Goal: Task Accomplishment & Management: Complete application form

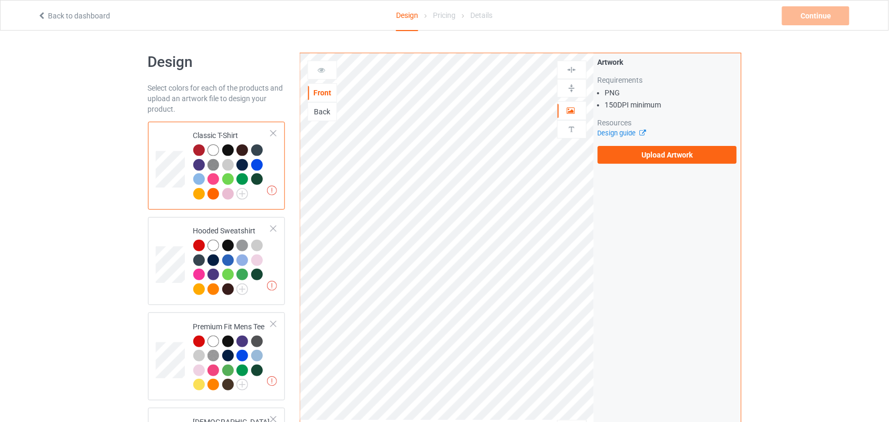
click at [616, 167] on div "Artwork Requirements PNG 150 DPI minimum Resources Design guide Upload Artwork" at bounding box center [667, 110] width 147 height 114
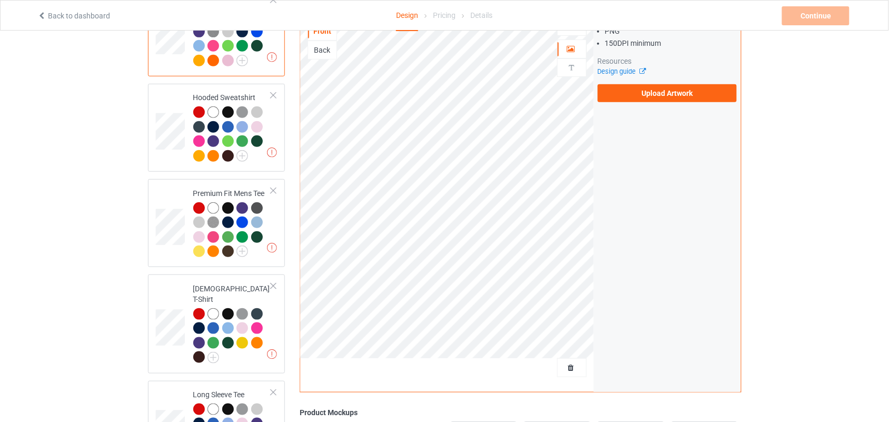
scroll to position [322, 0]
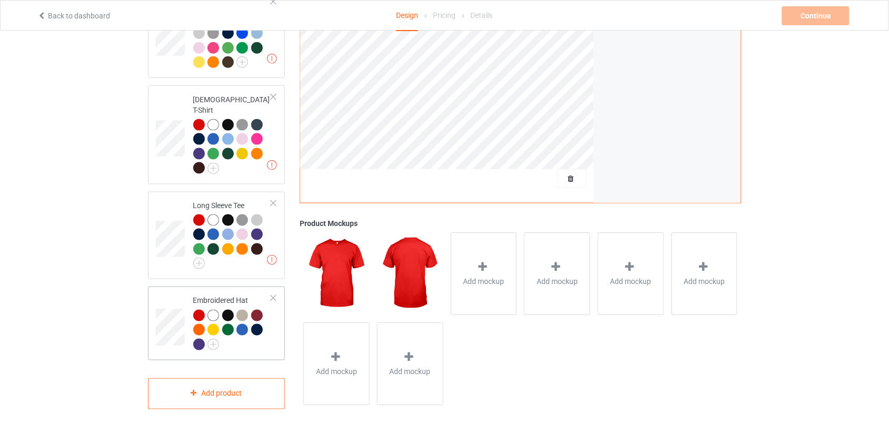
click at [192, 321] on td "Embroidered Hat" at bounding box center [232, 323] width 90 height 65
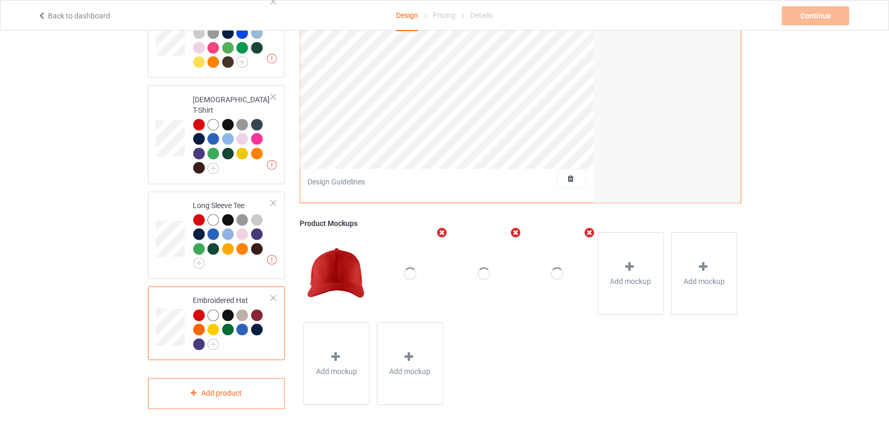
click at [198, 310] on div at bounding box center [199, 316] width 12 height 12
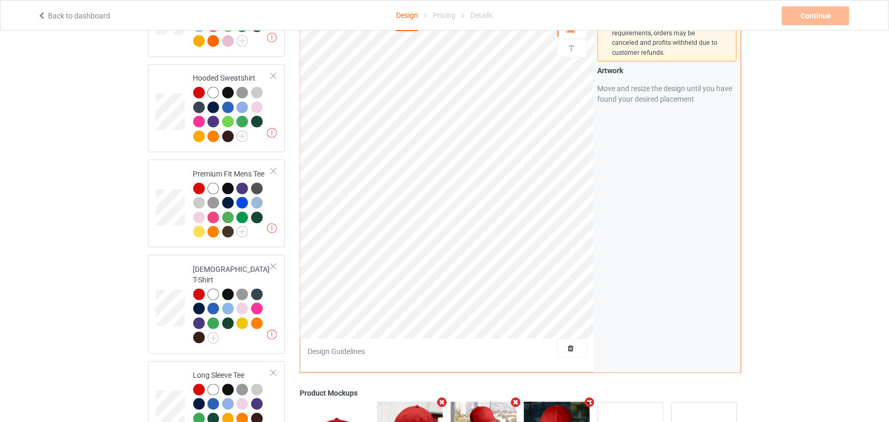
scroll to position [296, 0]
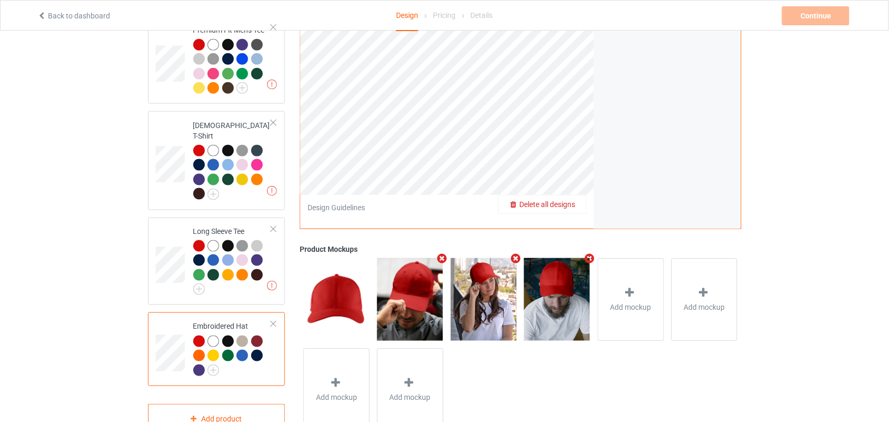
click at [575, 201] on span "Delete all designs" at bounding box center [548, 205] width 56 height 8
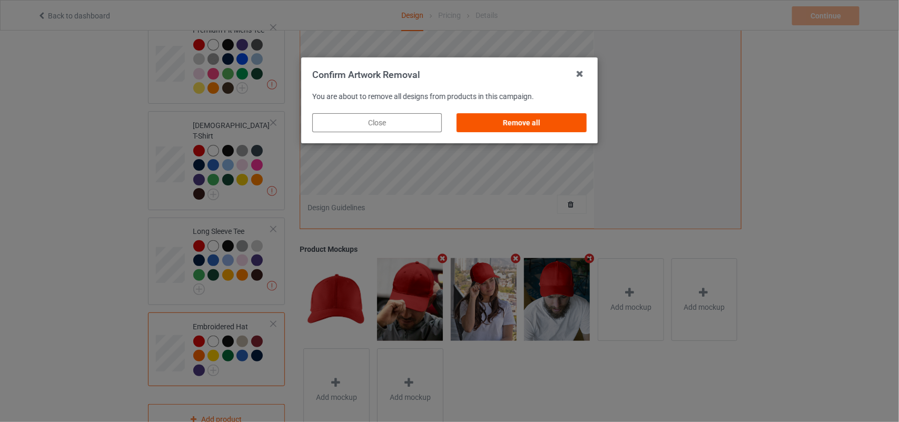
click at [530, 114] on div "Remove all" at bounding box center [521, 122] width 129 height 19
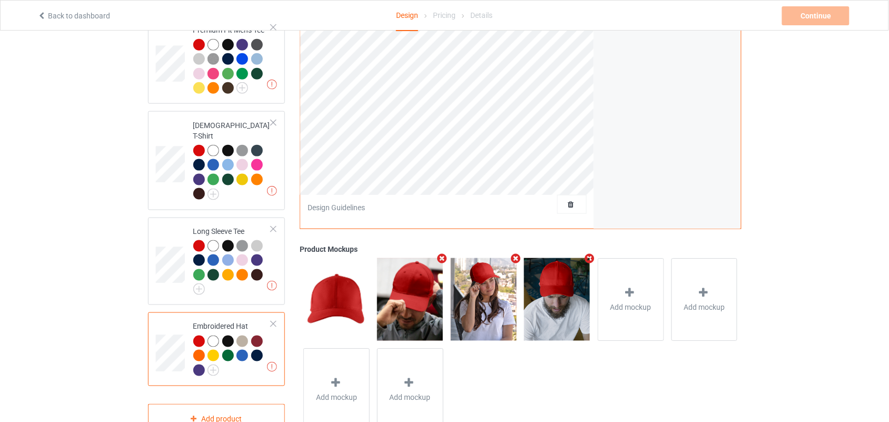
scroll to position [0, 0]
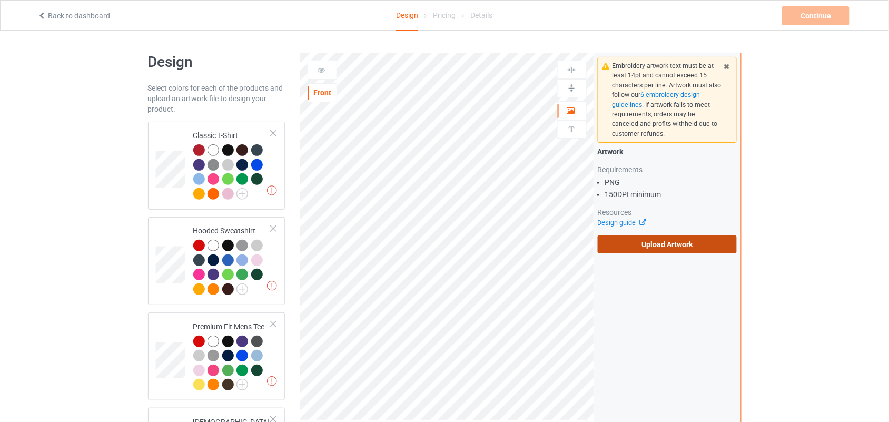
click at [655, 240] on label "Upload Artwork" at bounding box center [667, 244] width 140 height 18
click at [0, 0] on input "Upload Artwork" at bounding box center [0, 0] width 0 height 0
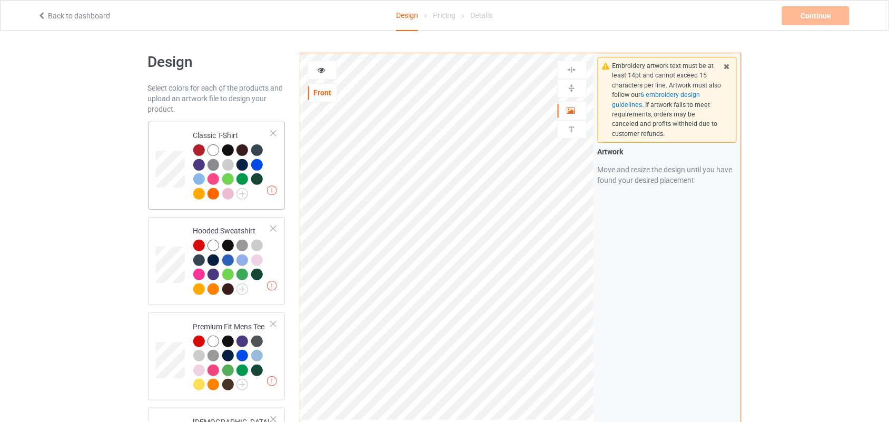
click at [201, 151] on div at bounding box center [199, 150] width 12 height 12
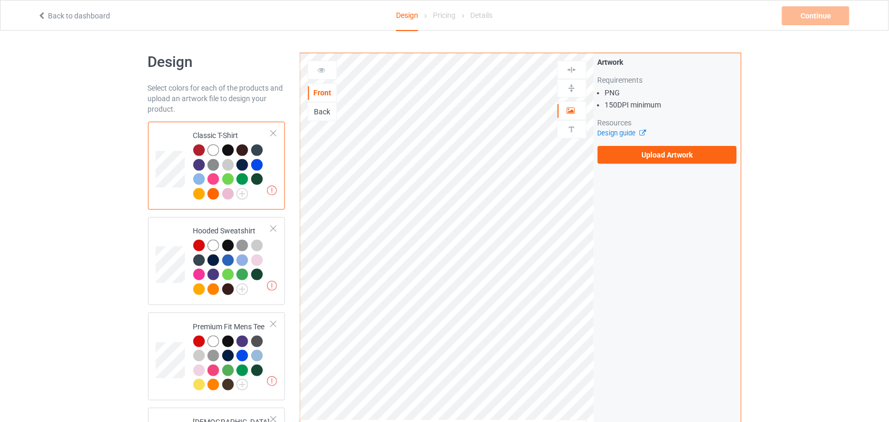
click at [202, 151] on div at bounding box center [199, 150] width 12 height 12
click at [688, 156] on label "Upload Artwork" at bounding box center [667, 155] width 140 height 18
click at [0, 0] on input "Upload Artwork" at bounding box center [0, 0] width 0 height 0
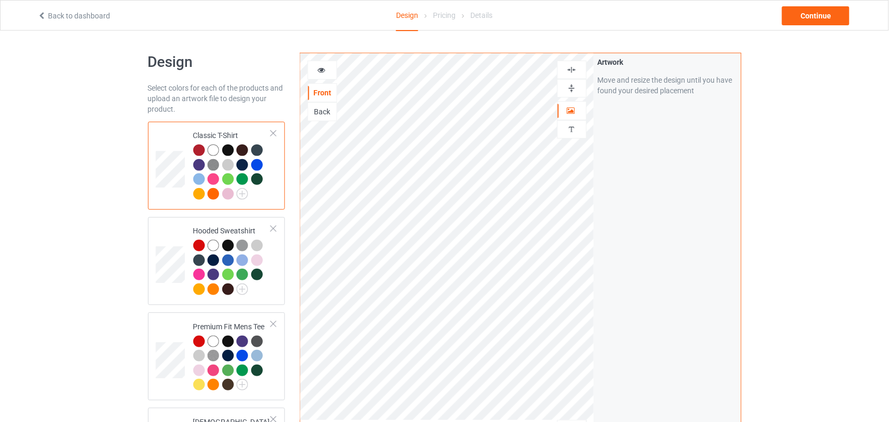
click at [319, 67] on icon at bounding box center [321, 68] width 9 height 7
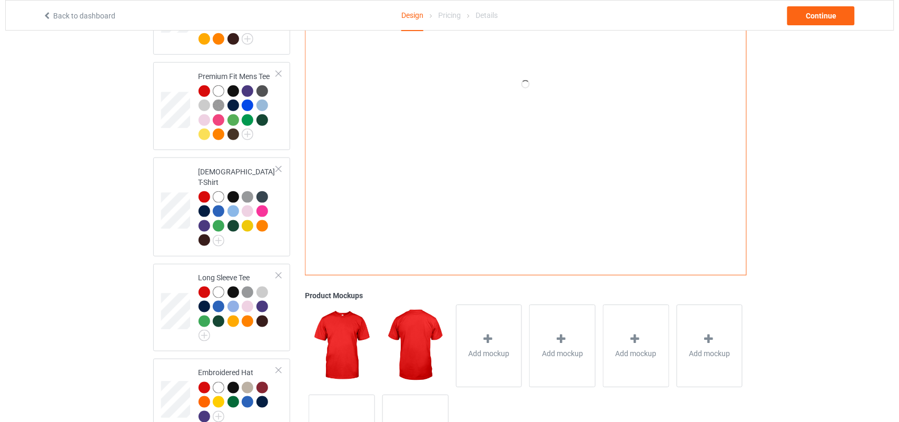
scroll to position [322, 0]
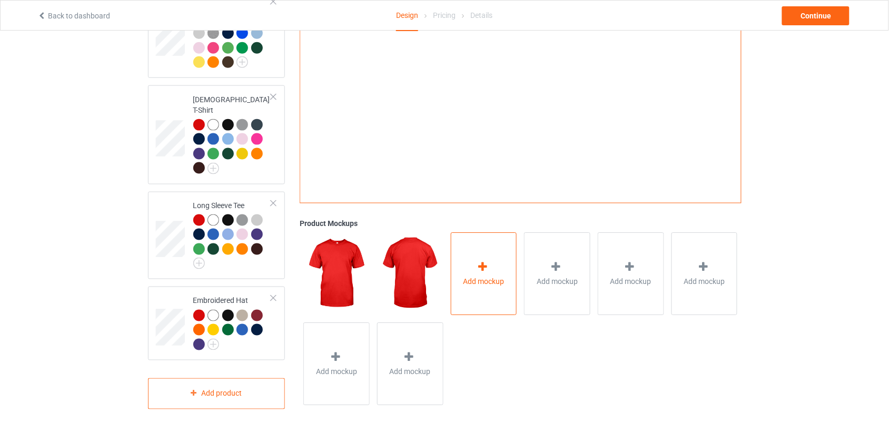
click at [493, 251] on div "Add mockup" at bounding box center [484, 274] width 66 height 83
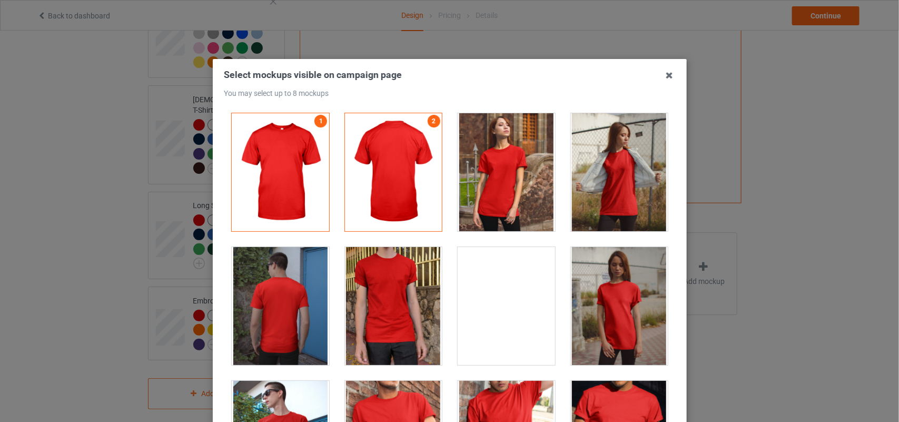
click at [828, 151] on div "Select mockups visible on campaign page You may select up to 8 mockups 1 2 2 mo…" at bounding box center [449, 211] width 899 height 422
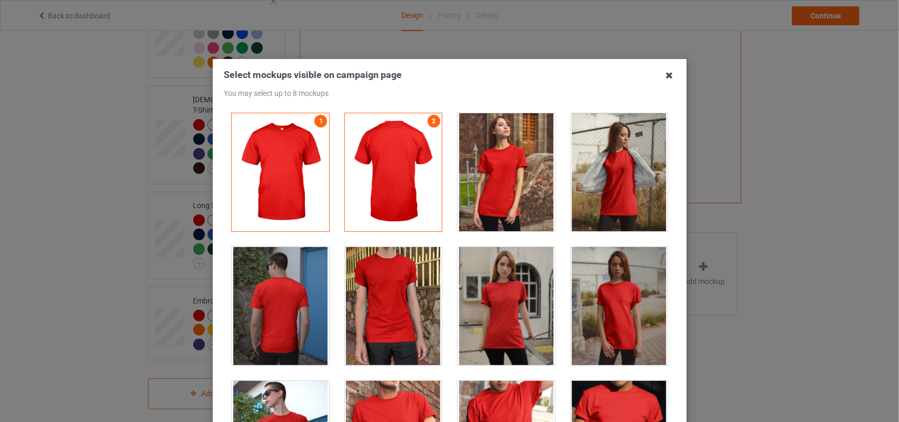
click at [669, 77] on icon at bounding box center [669, 75] width 17 height 17
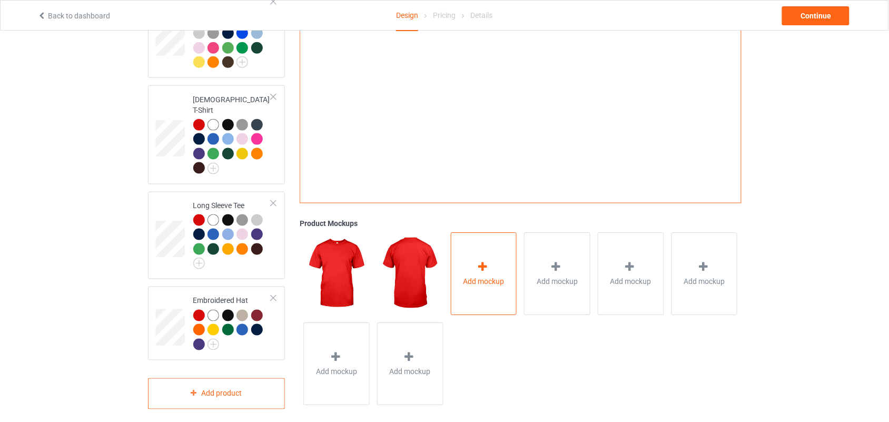
click at [473, 254] on div "Add mockup" at bounding box center [484, 274] width 66 height 83
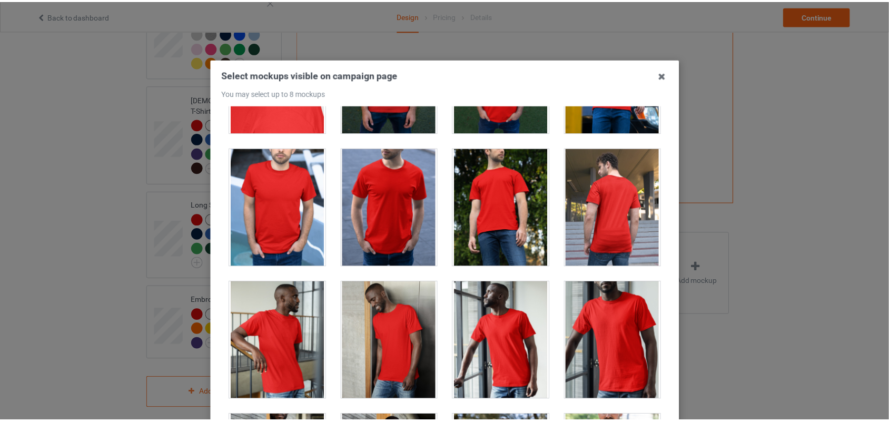
scroll to position [909, 0]
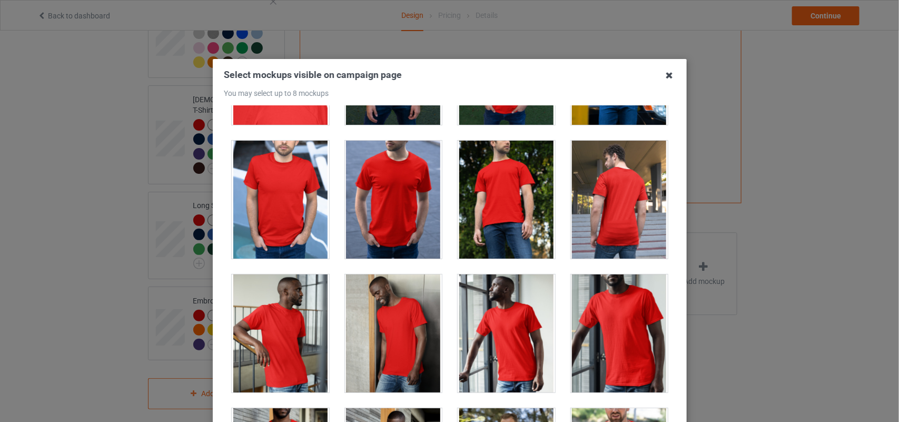
click at [666, 76] on icon at bounding box center [669, 75] width 17 height 17
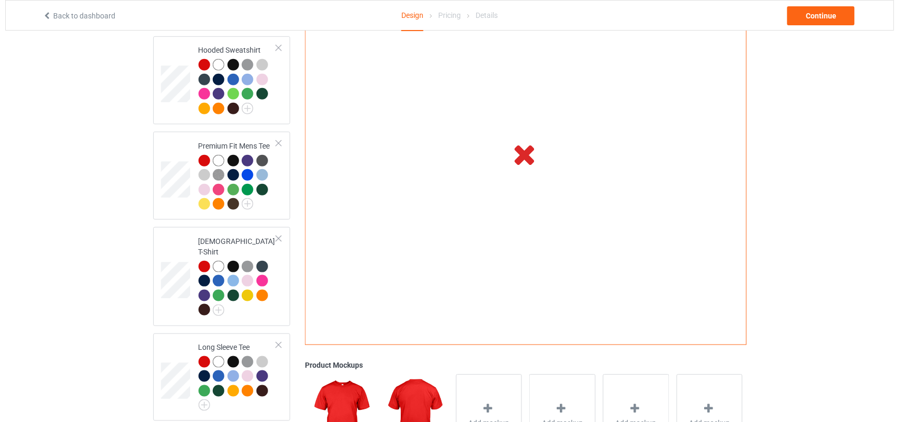
scroll to position [0, 0]
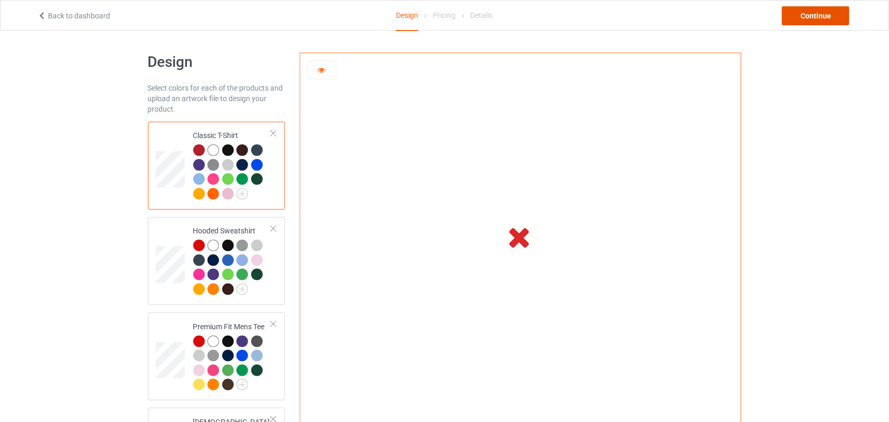
click at [824, 19] on div "Continue" at bounding box center [815, 15] width 67 height 19
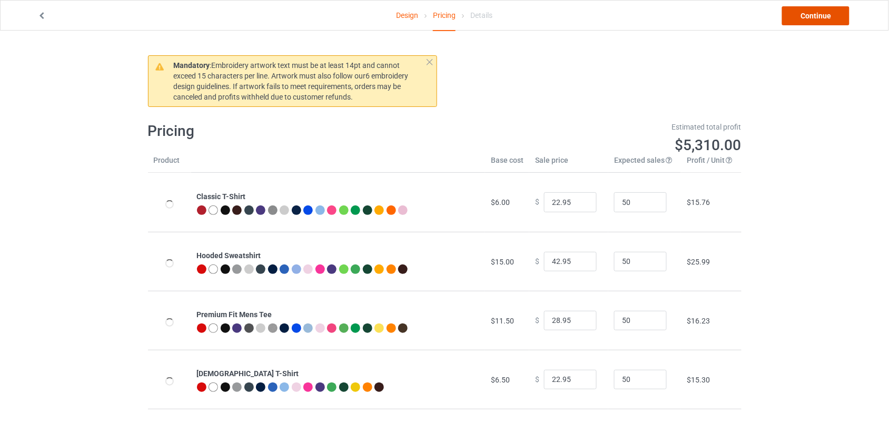
click at [790, 13] on link "Continue" at bounding box center [815, 15] width 67 height 19
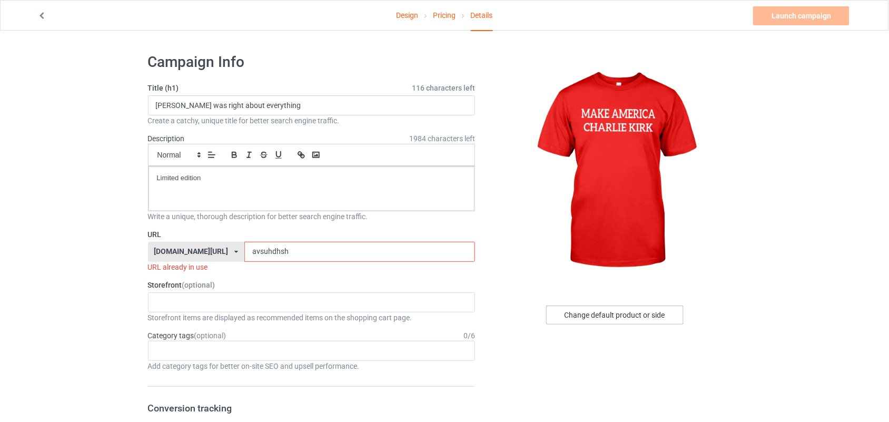
click at [604, 312] on div "Change default product or side" at bounding box center [614, 314] width 137 height 19
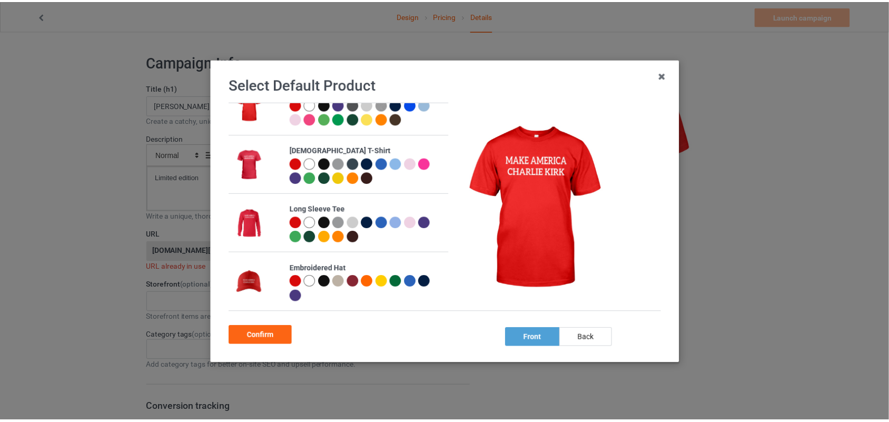
scroll to position [1, 0]
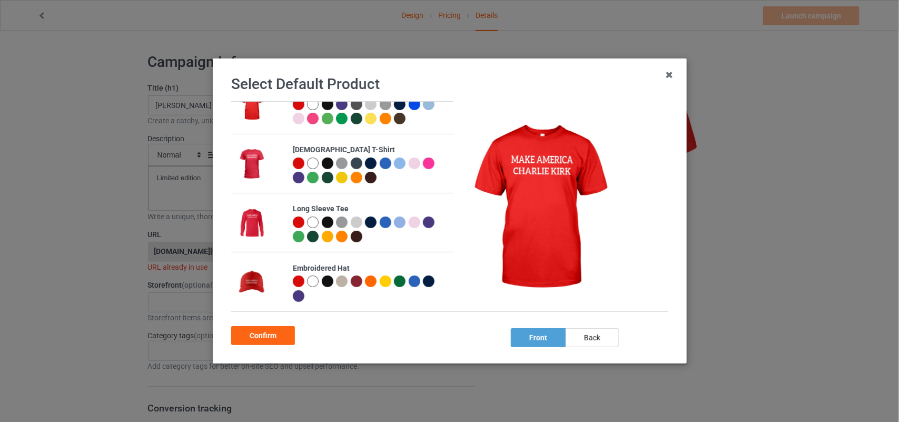
click at [292, 279] on div at bounding box center [298, 281] width 12 height 12
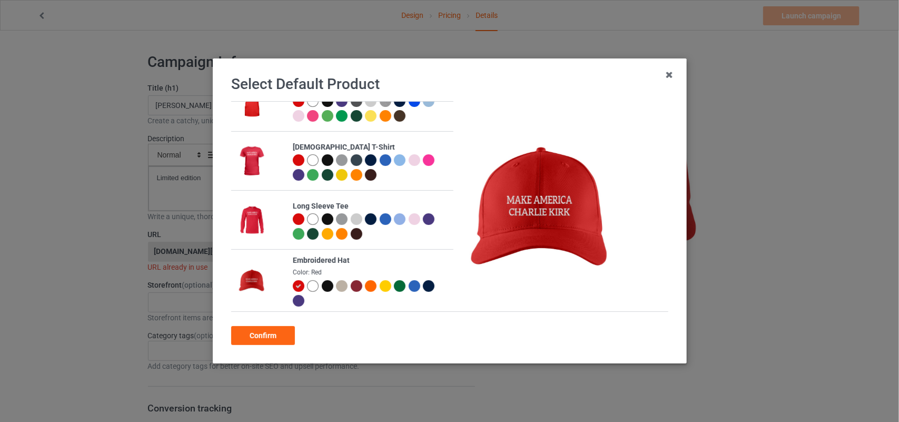
click at [262, 341] on div "Confirm" at bounding box center [263, 335] width 64 height 19
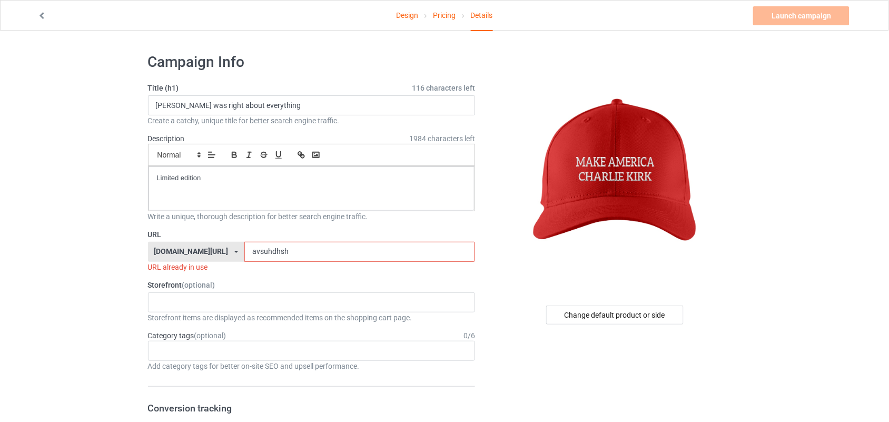
click at [244, 247] on input "avsuhdhsh" at bounding box center [359, 252] width 231 height 20
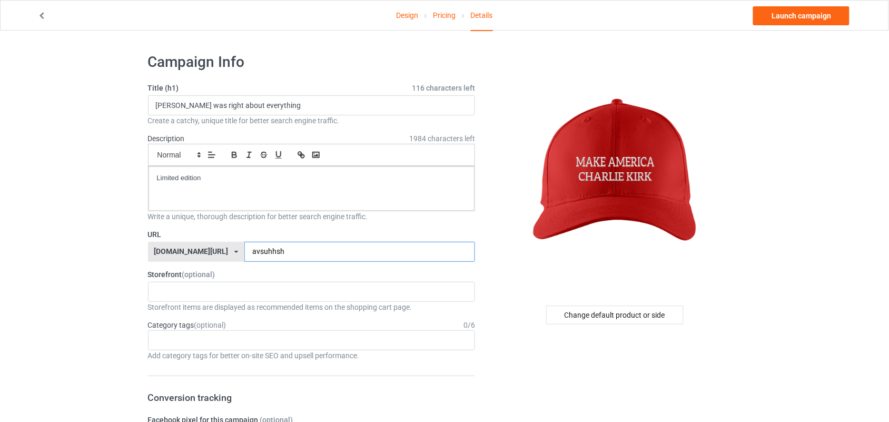
type input "avsuhhsh"
click at [266, 108] on input "[PERSON_NAME] was right about everything" at bounding box center [311, 105] width 327 height 20
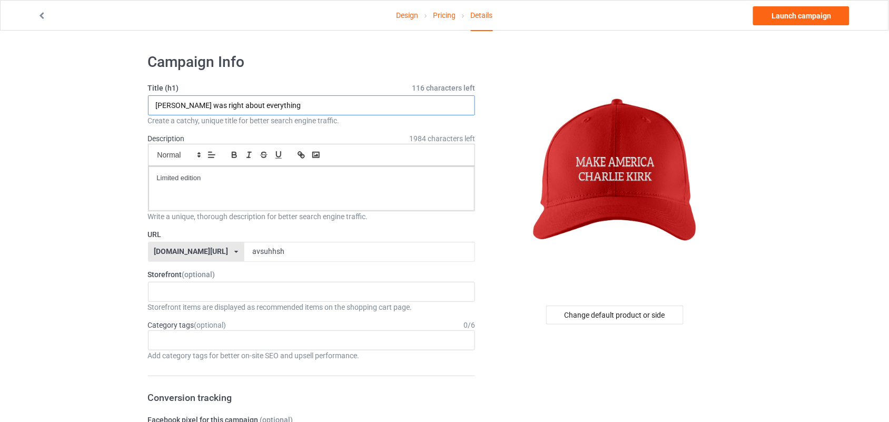
click at [266, 108] on input "[PERSON_NAME] was right about everything" at bounding box center [311, 105] width 327 height 20
type input "Make America [PERSON_NAME]"
click at [774, 14] on link "Launch campaign" at bounding box center [801, 15] width 96 height 19
